Goal: Task Accomplishment & Management: Use online tool/utility

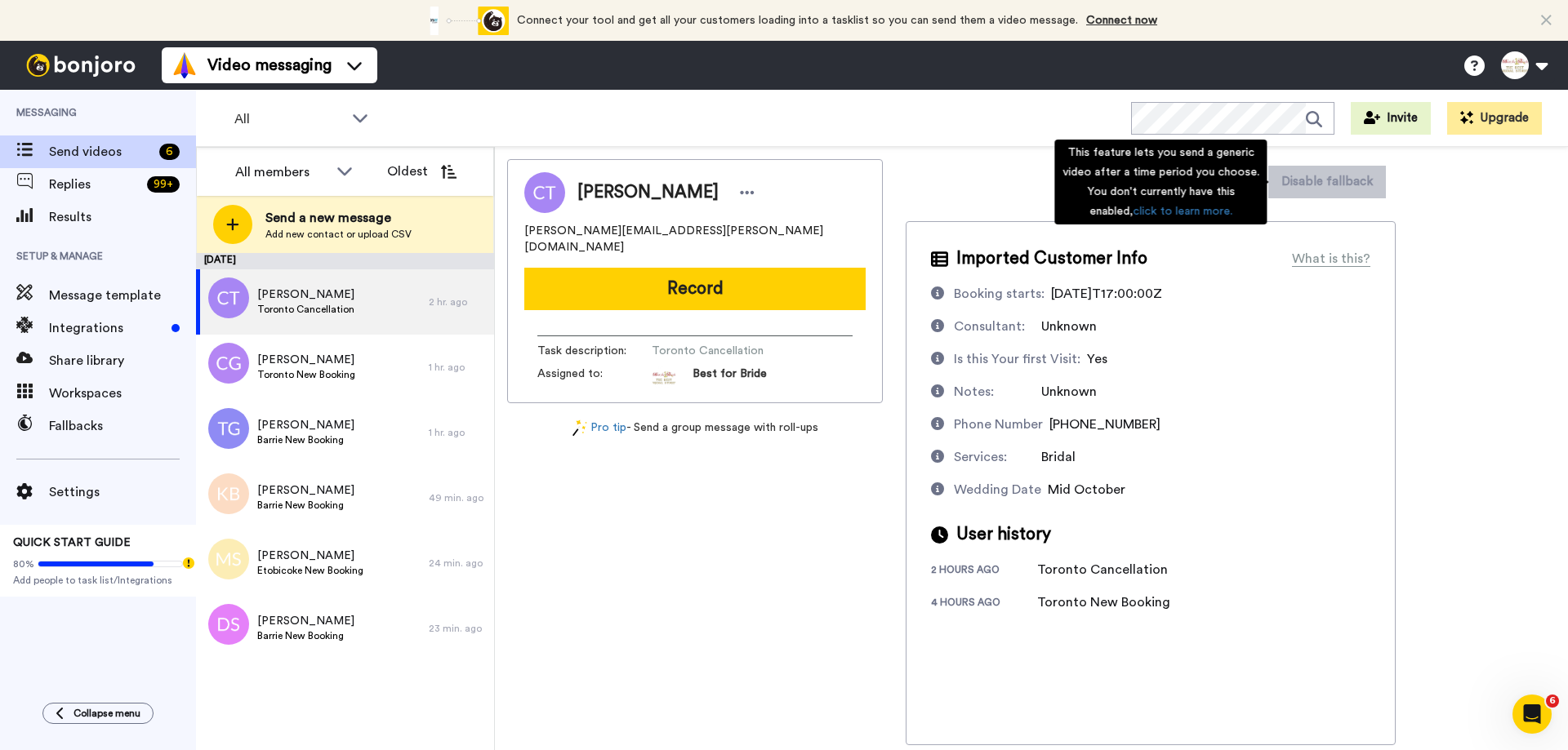
click at [1240, 192] on div "This feature lets you send a generic video after a time period you choose. You …" at bounding box center [1161, 182] width 212 height 85
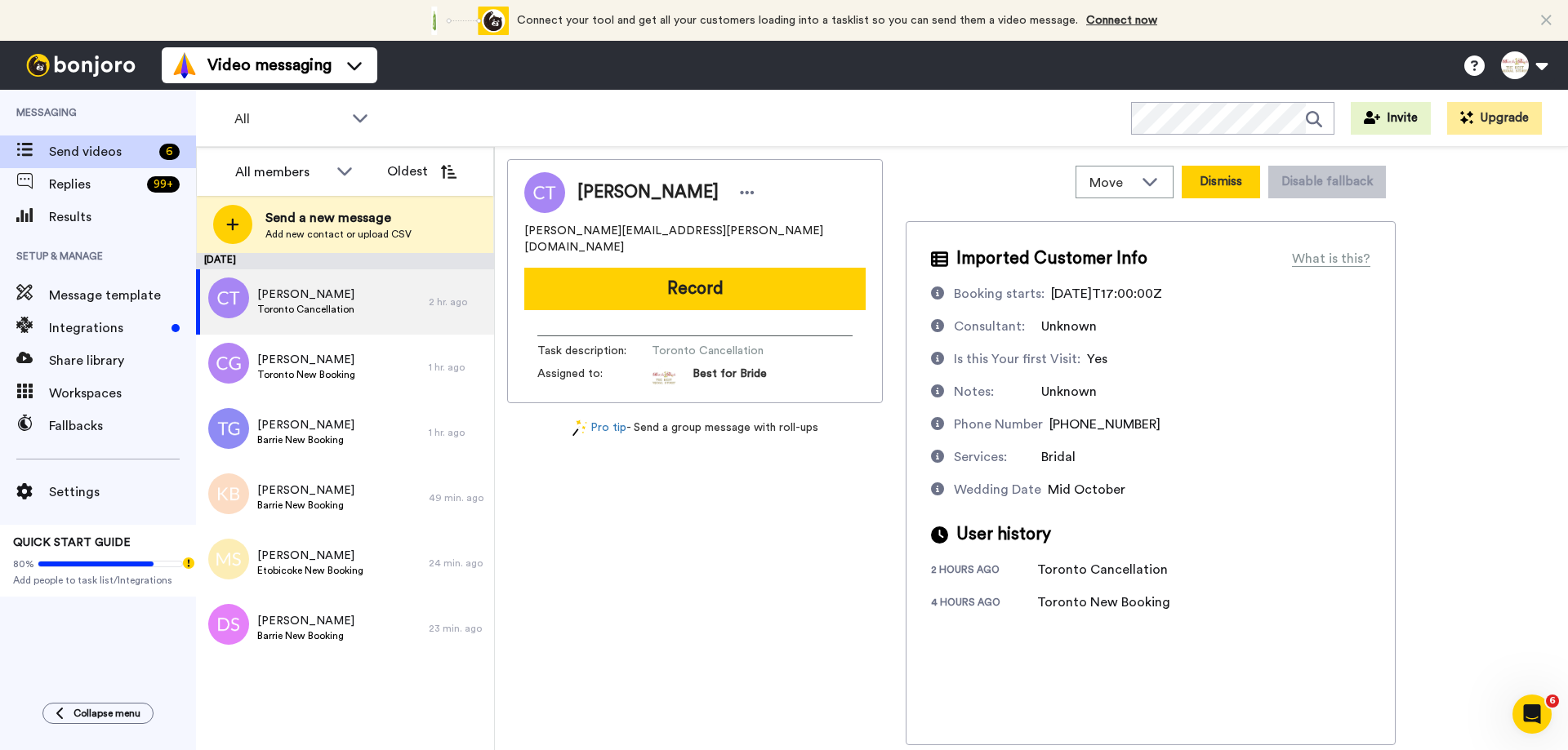
click at [1206, 179] on button "Dismiss" at bounding box center [1221, 182] width 79 height 32
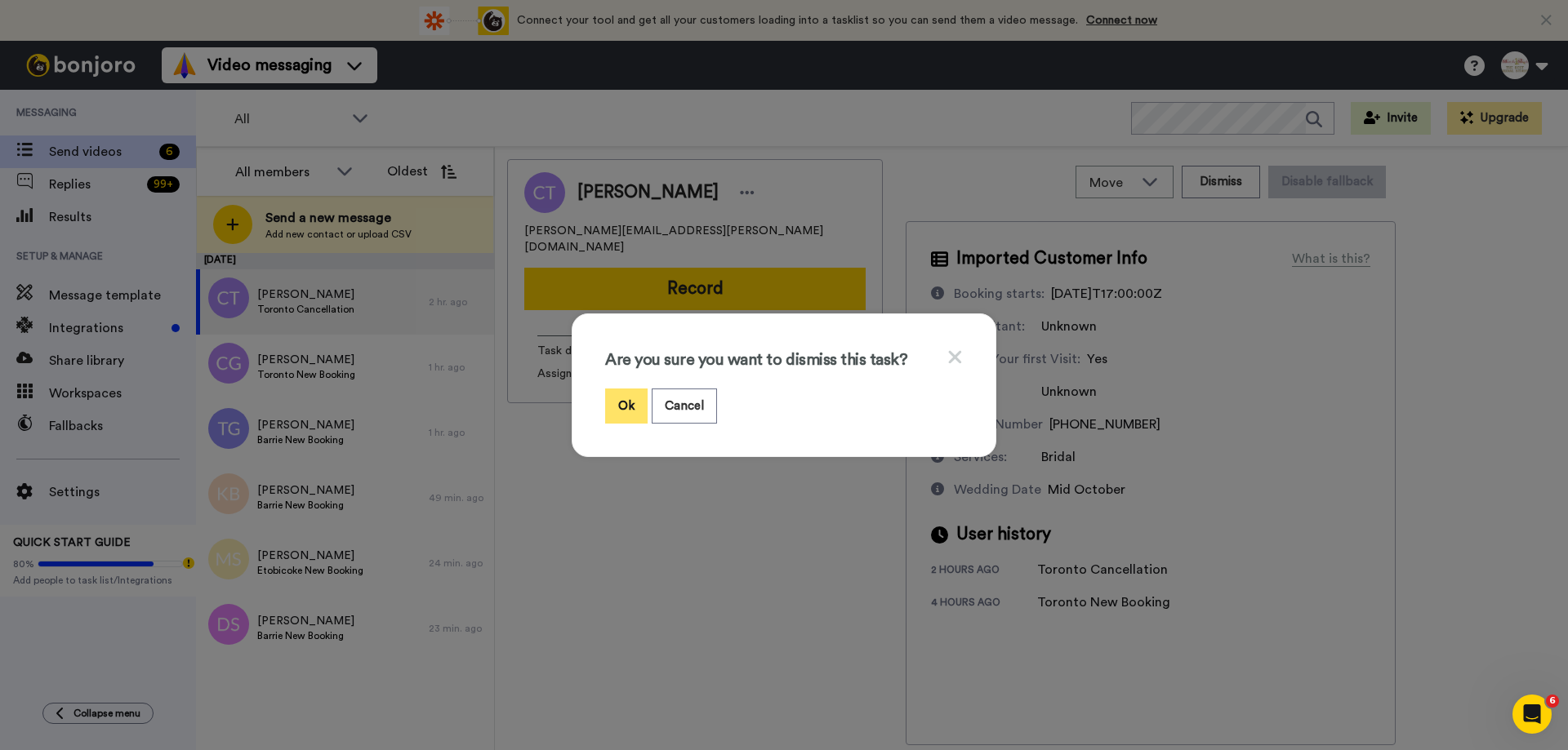
click at [625, 413] on button "Ok" at bounding box center [626, 406] width 43 height 35
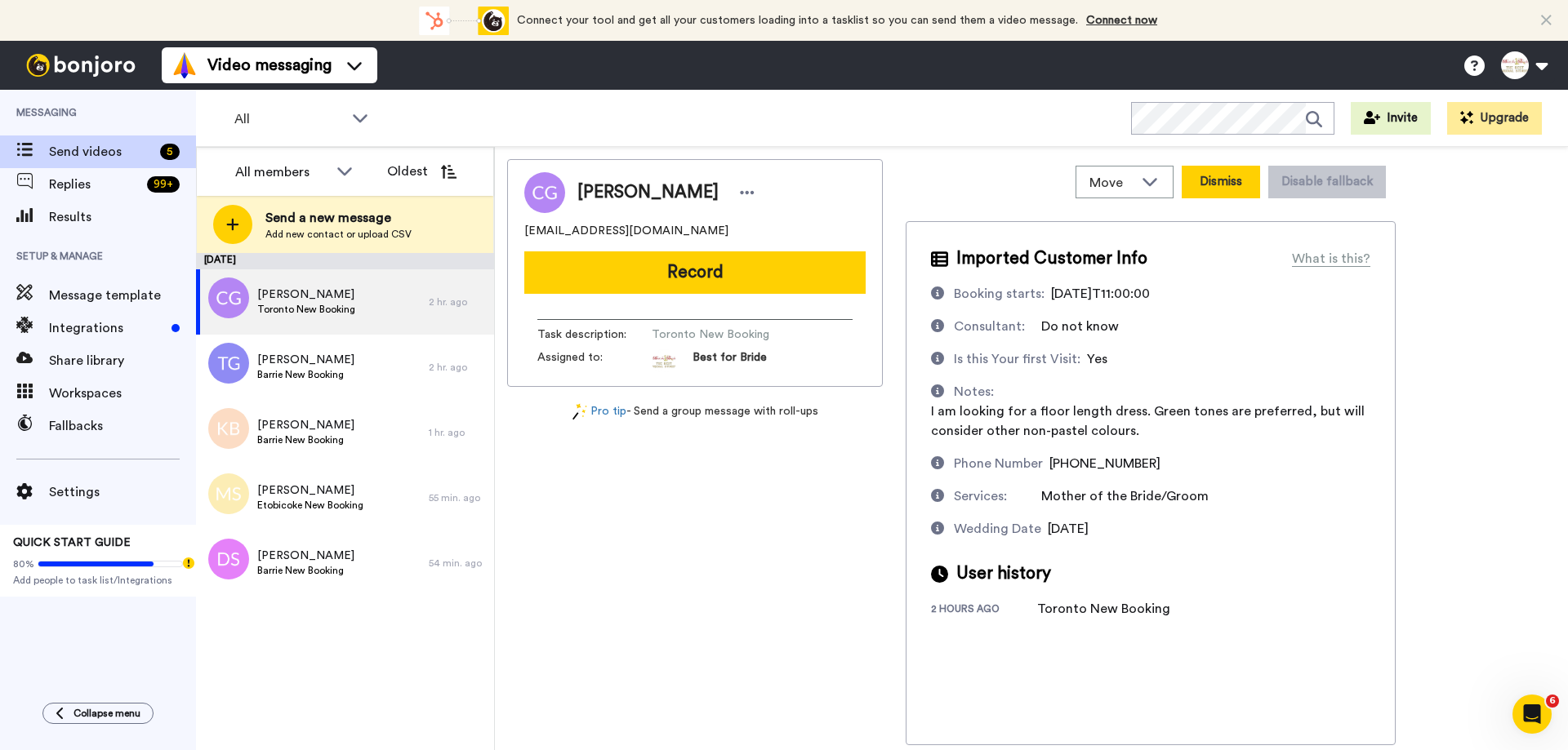
click at [1235, 184] on button "Dismiss" at bounding box center [1221, 182] width 79 height 32
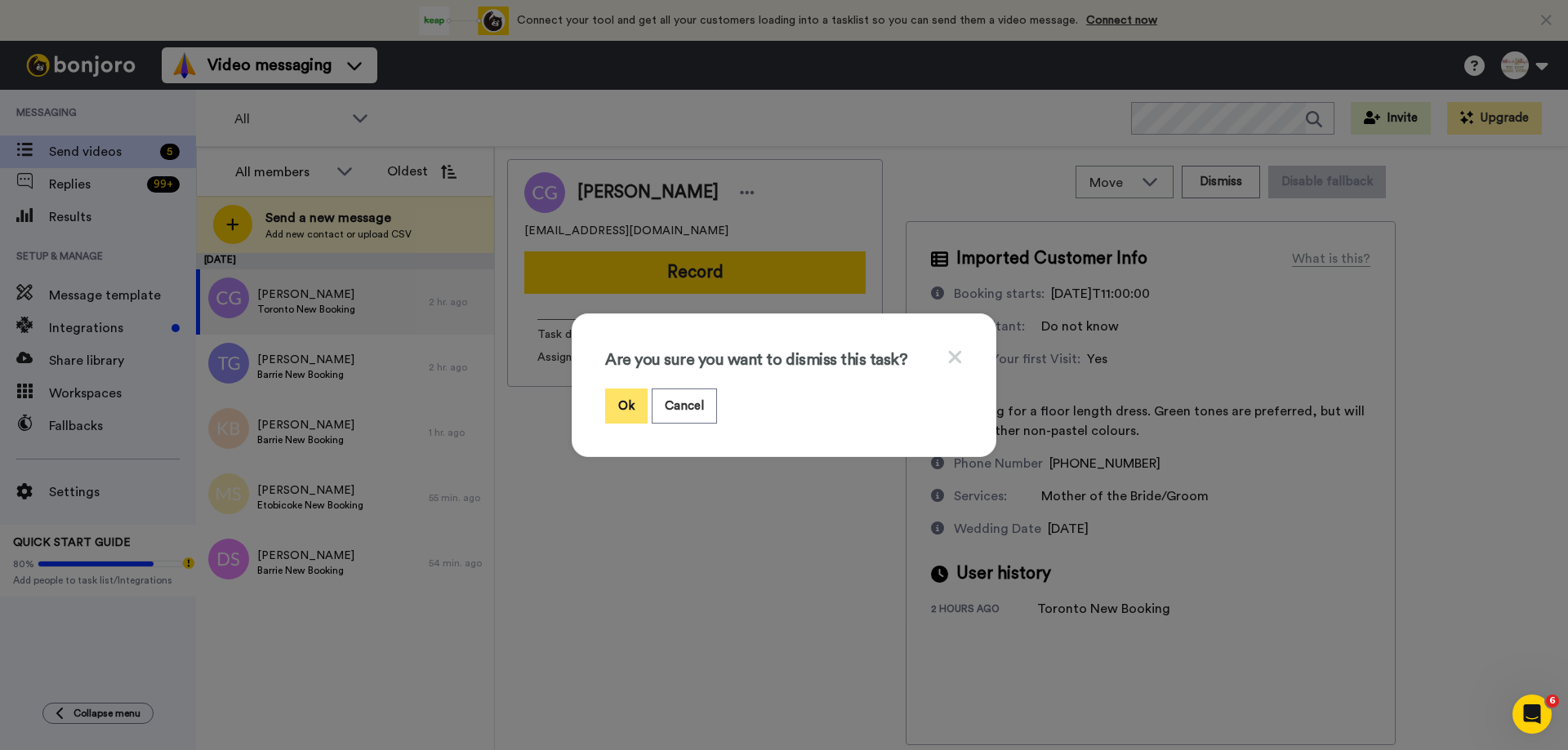
click at [614, 412] on button "Ok" at bounding box center [626, 406] width 43 height 35
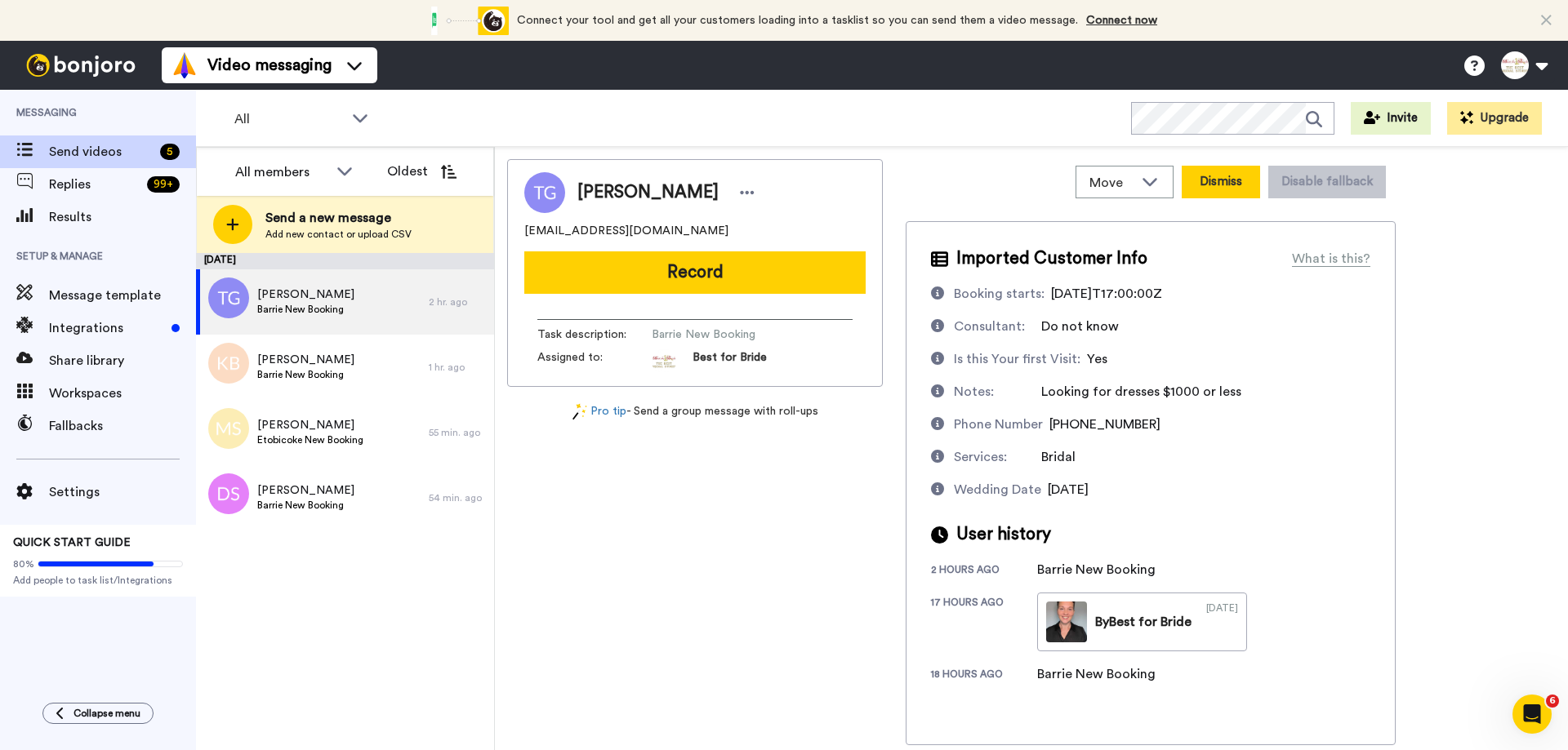
click at [1213, 187] on button "Dismiss" at bounding box center [1221, 182] width 79 height 32
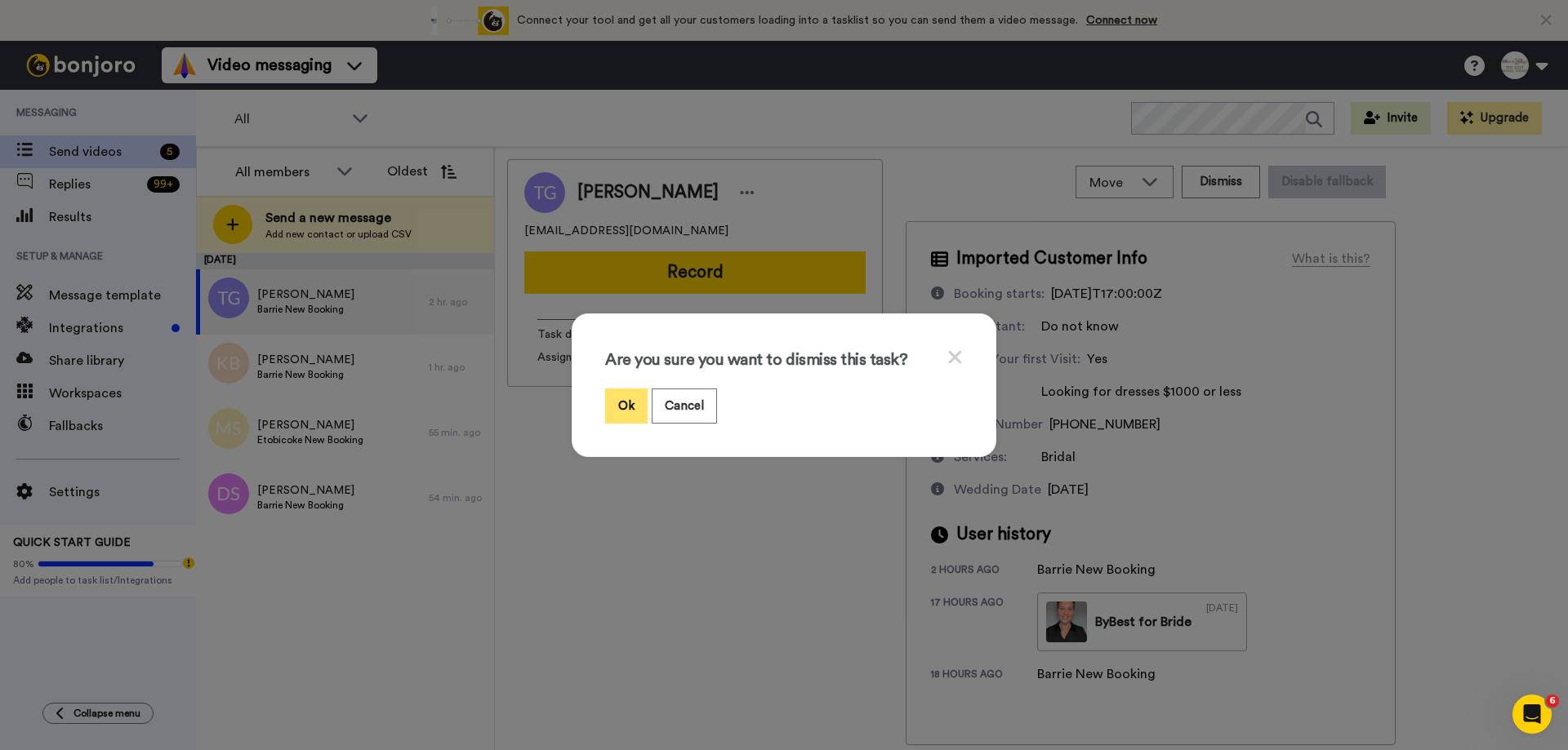
click at [618, 405] on button "Ok" at bounding box center [626, 406] width 43 height 35
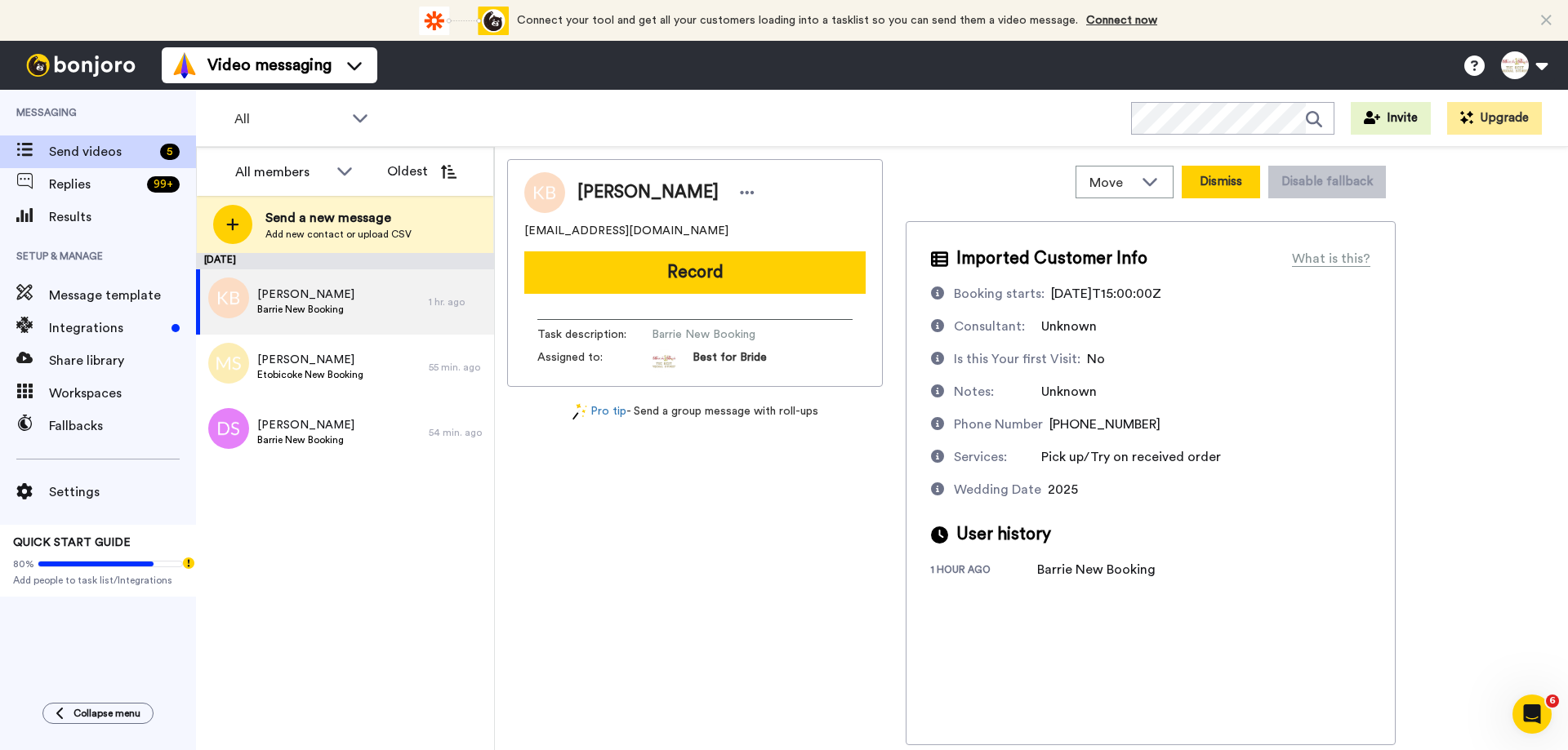
click at [1215, 186] on button "Dismiss" at bounding box center [1221, 182] width 79 height 32
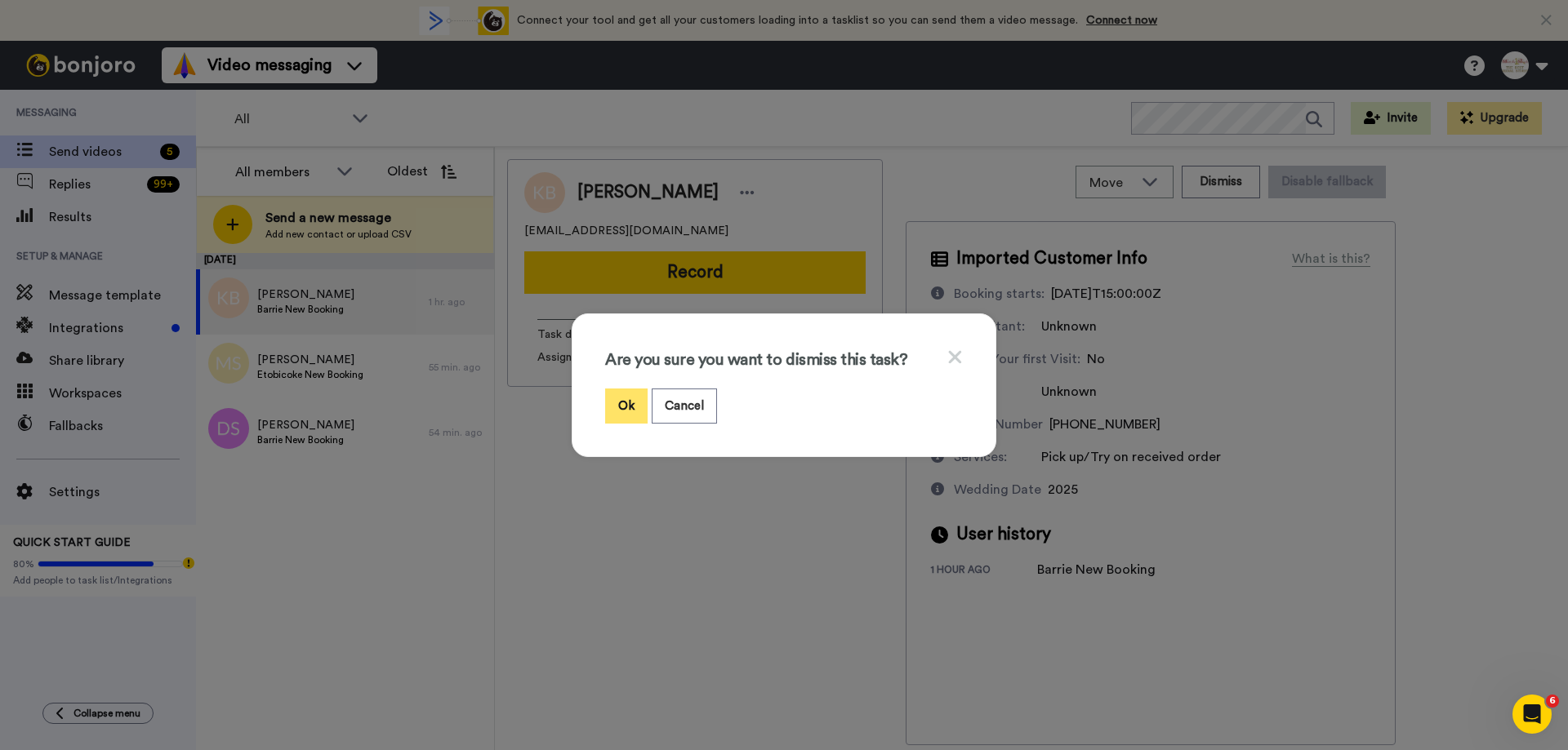
click at [615, 398] on button "Ok" at bounding box center [626, 406] width 43 height 35
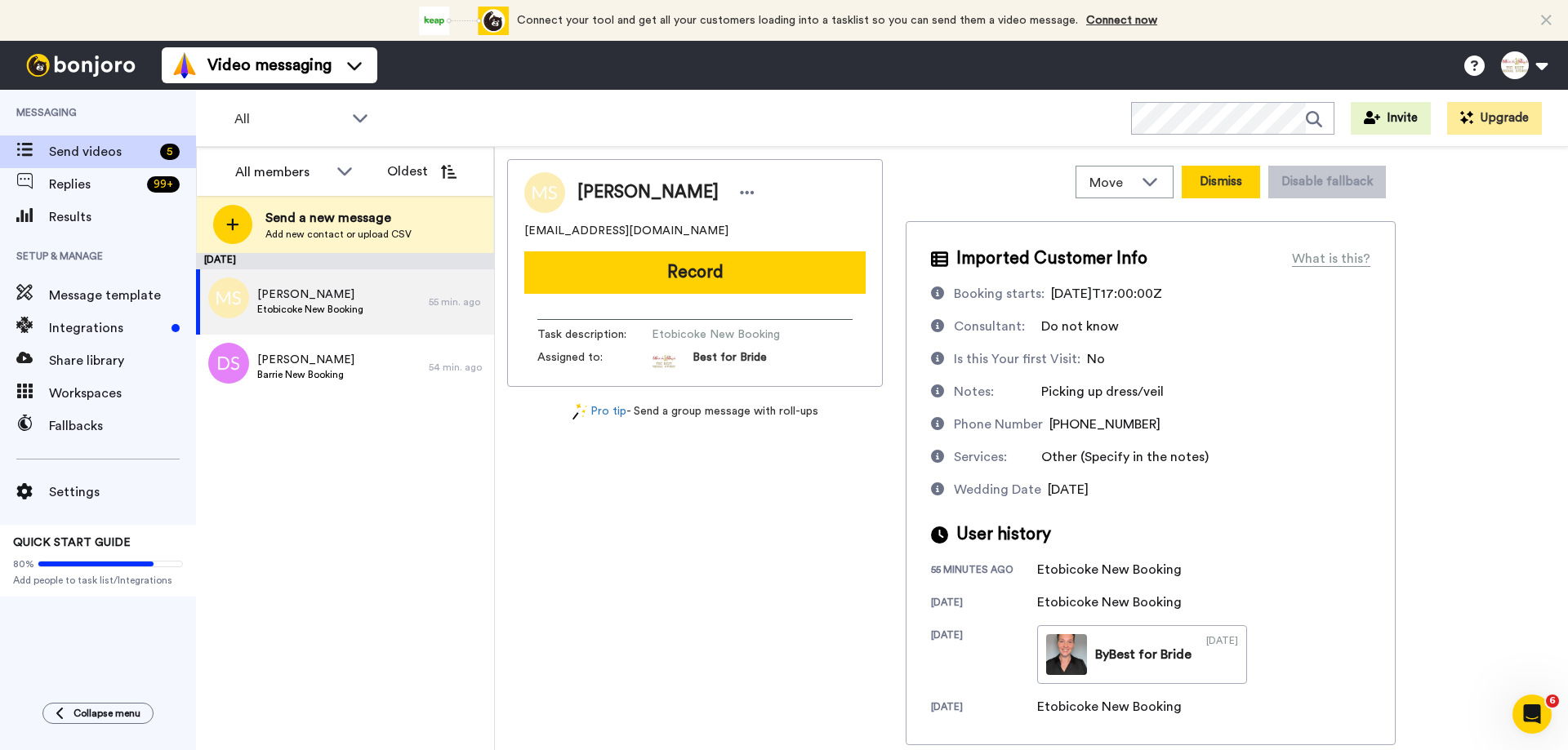
click at [1242, 181] on button "Dismiss" at bounding box center [1221, 182] width 79 height 32
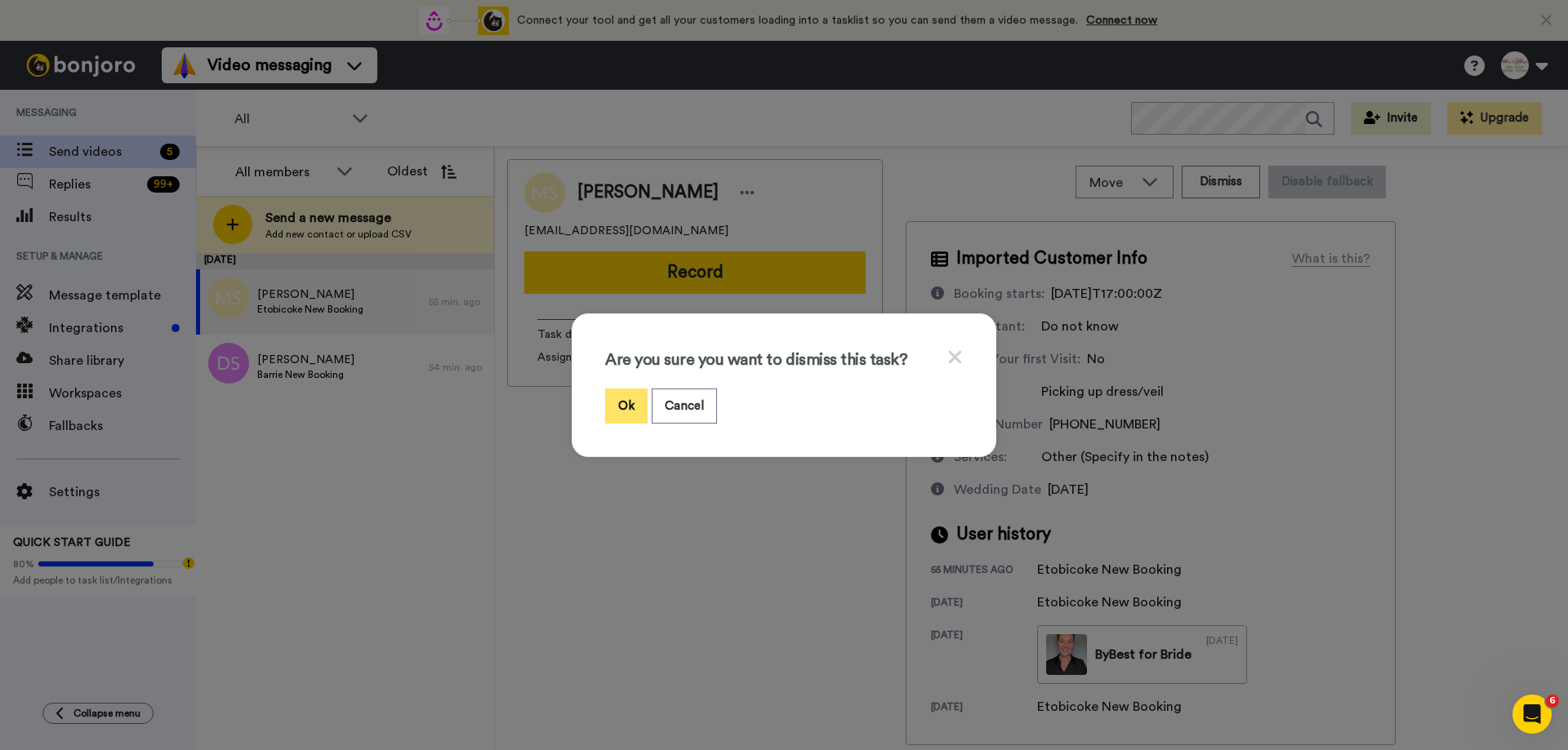
click at [619, 398] on button "Ok" at bounding box center [626, 406] width 43 height 35
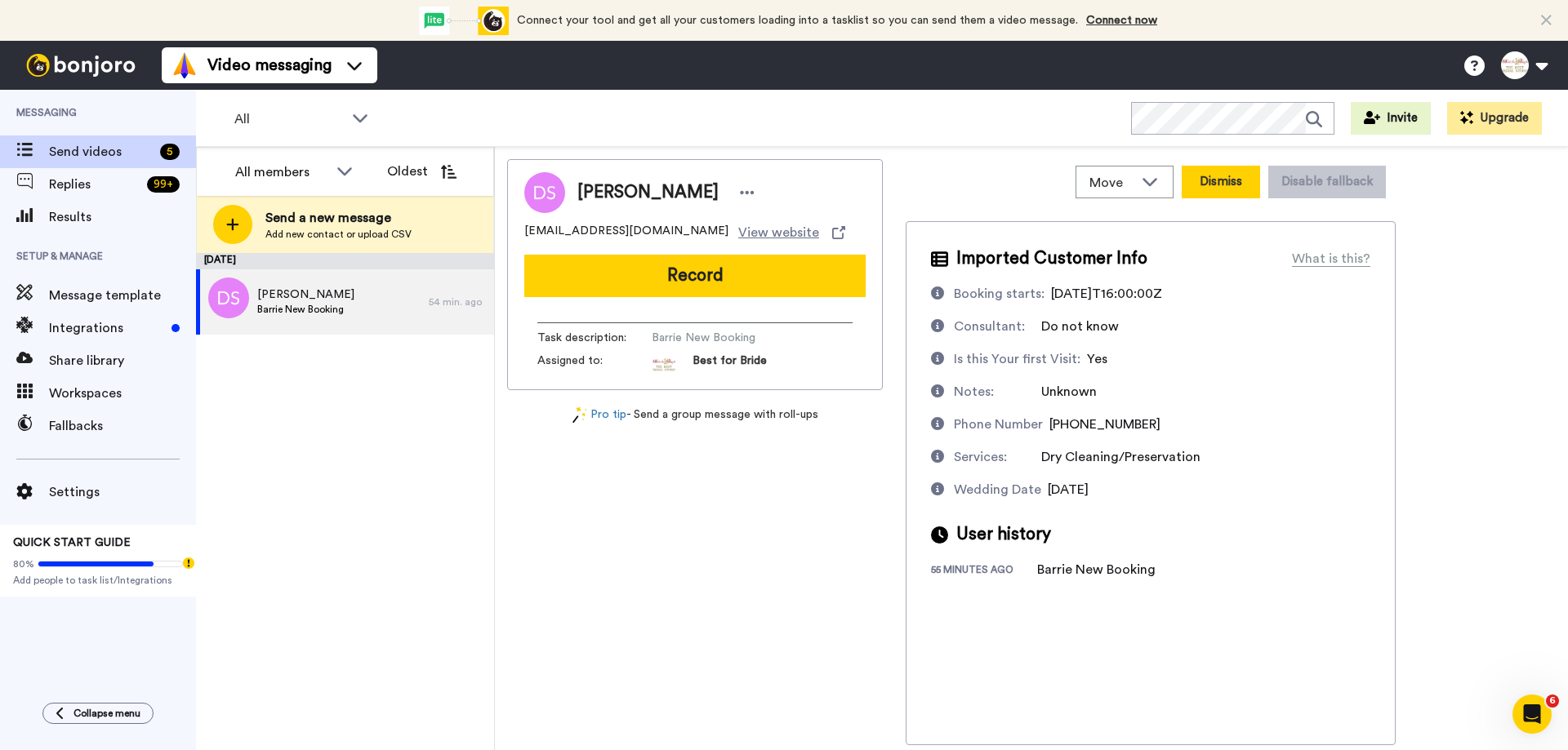
click at [1213, 179] on button "Dismiss" at bounding box center [1221, 182] width 79 height 32
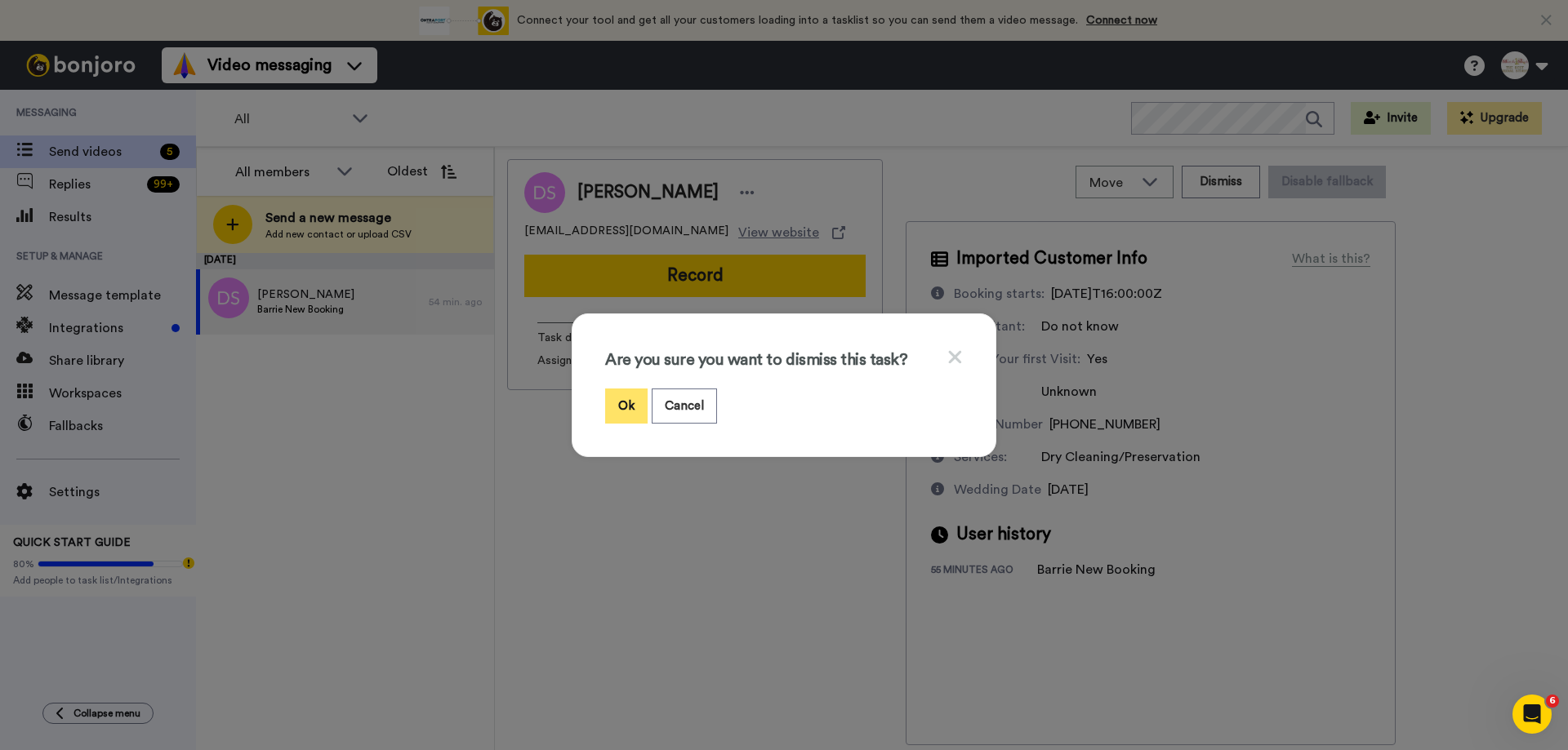
click at [611, 408] on button "Ok" at bounding box center [626, 406] width 43 height 35
